Goal: Task Accomplishment & Management: Use online tool/utility

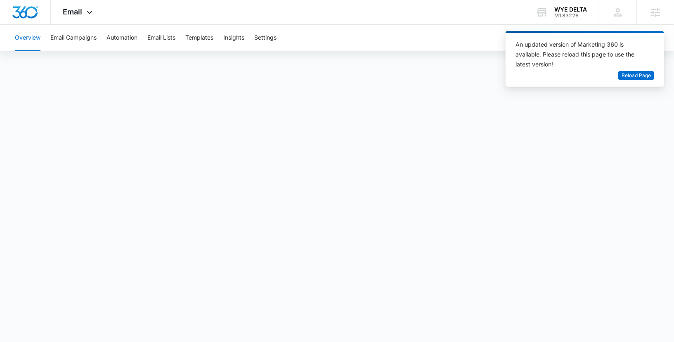
scroll to position [712, 0]
click at [554, 11] on div "WYE DELTA" at bounding box center [570, 9] width 33 height 7
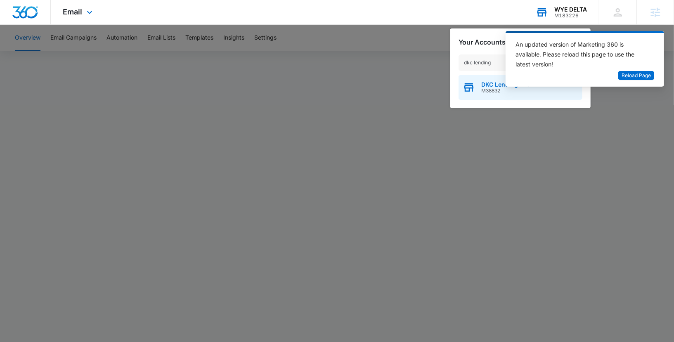
type input "dkc lending"
click at [476, 83] on div "DKC Lending LLC M38832" at bounding box center [520, 87] width 124 height 25
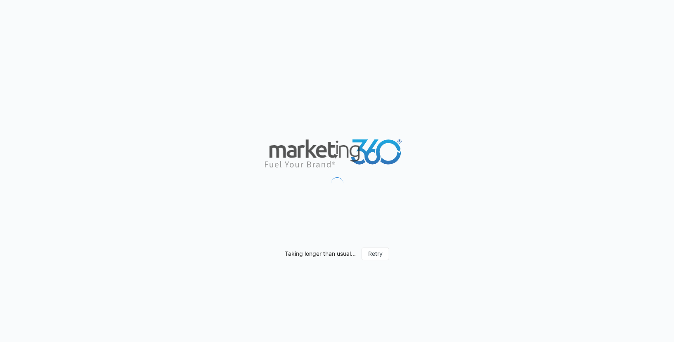
scroll to position [814, 0]
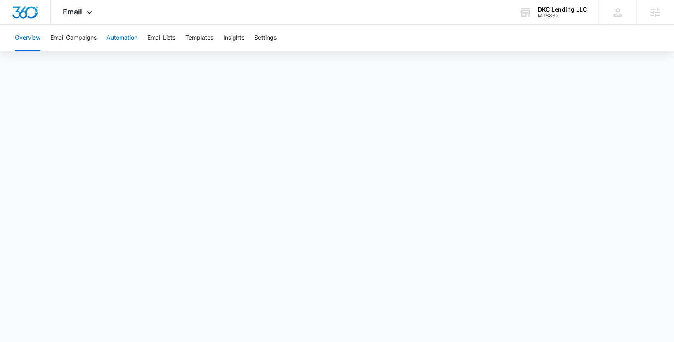
click at [124, 42] on button "Automation" at bounding box center [121, 38] width 31 height 26
